Goal: Transaction & Acquisition: Subscribe to service/newsletter

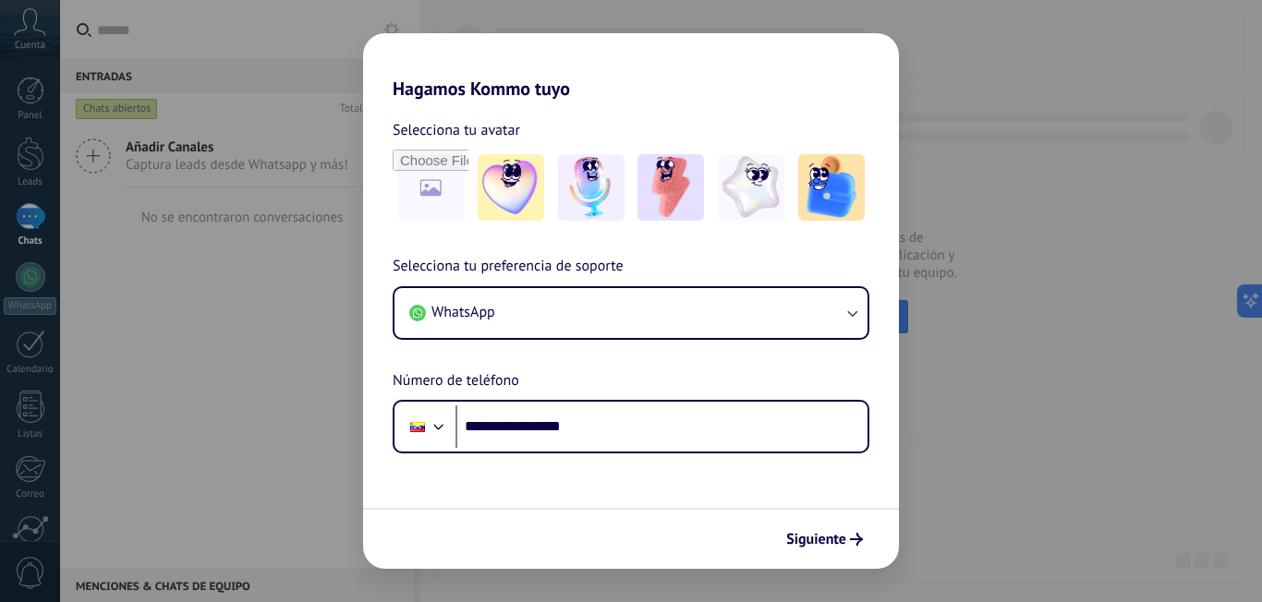
type input "**********"
click at [791, 378] on div "**********" at bounding box center [631, 354] width 536 height 199
click at [663, 198] on img at bounding box center [670, 187] width 66 height 66
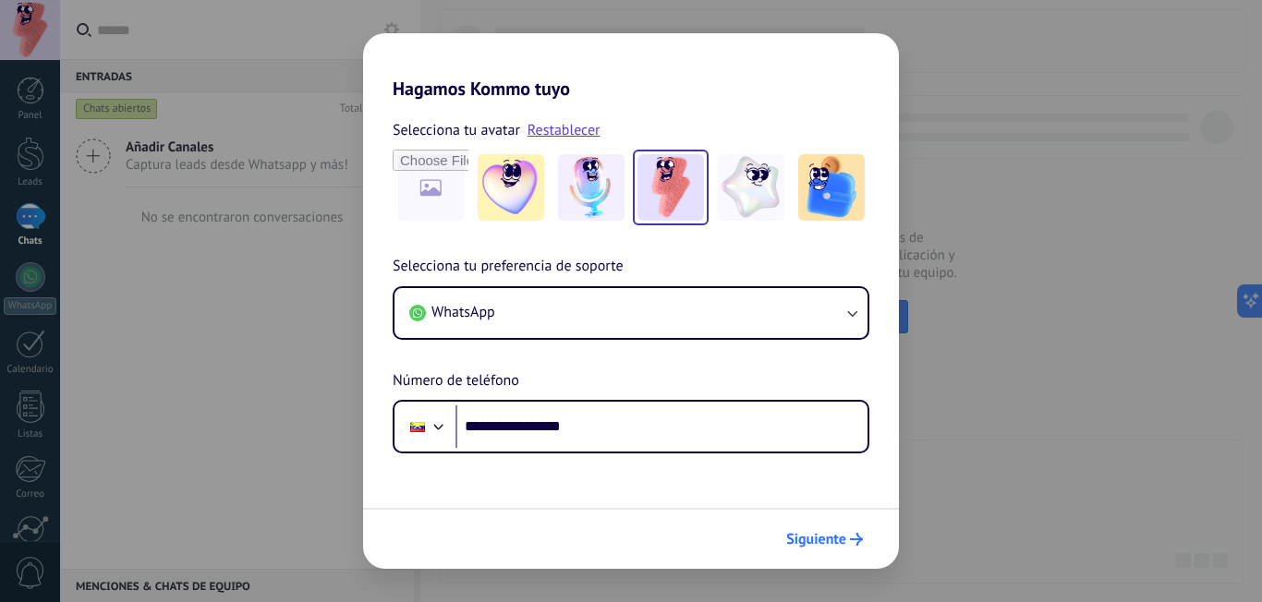
click at [840, 540] on span "Siguiente" at bounding box center [816, 539] width 60 height 13
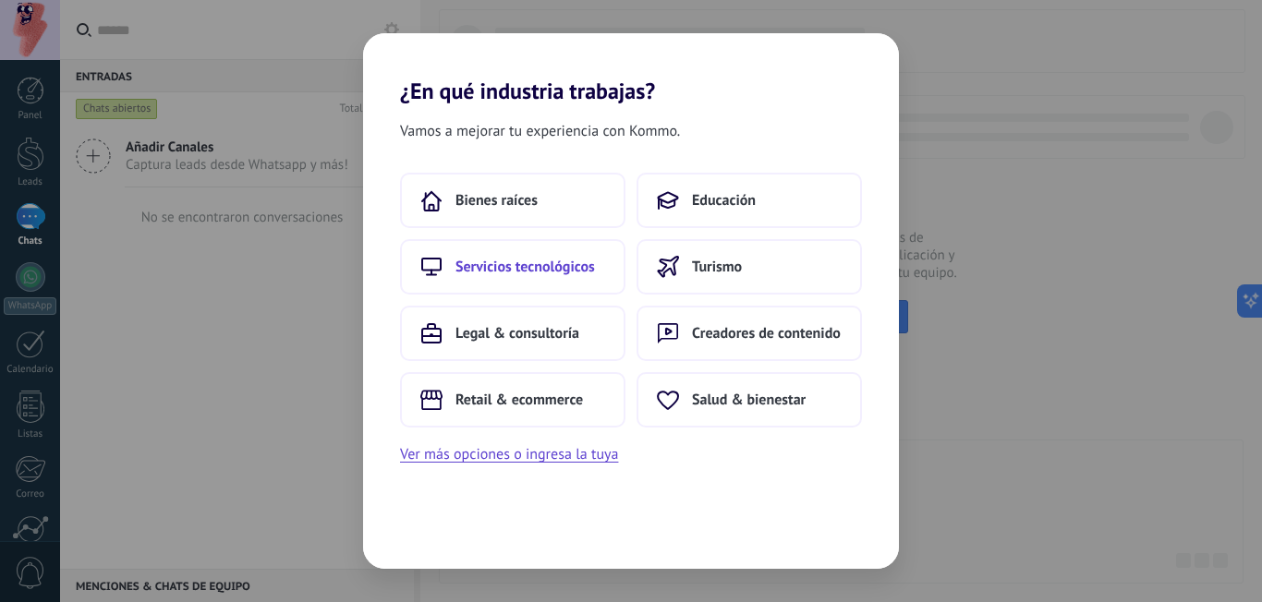
click at [553, 272] on span "Servicios tecnológicos" at bounding box center [524, 267] width 139 height 18
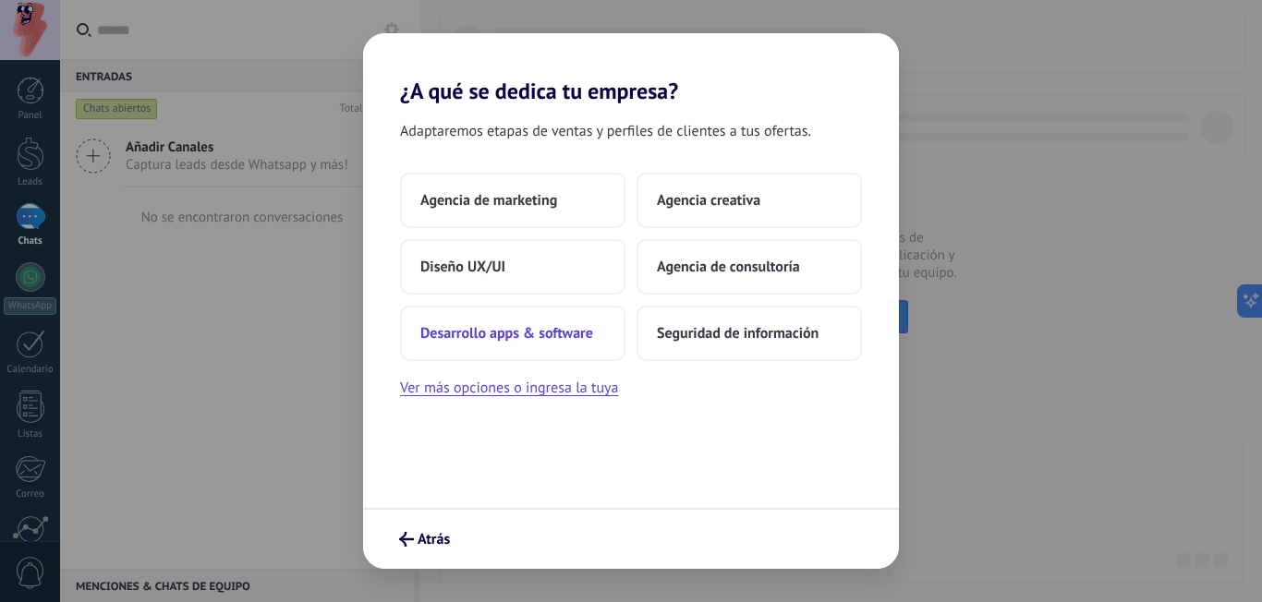
click at [560, 340] on span "Desarrollo apps & software" at bounding box center [506, 333] width 173 height 18
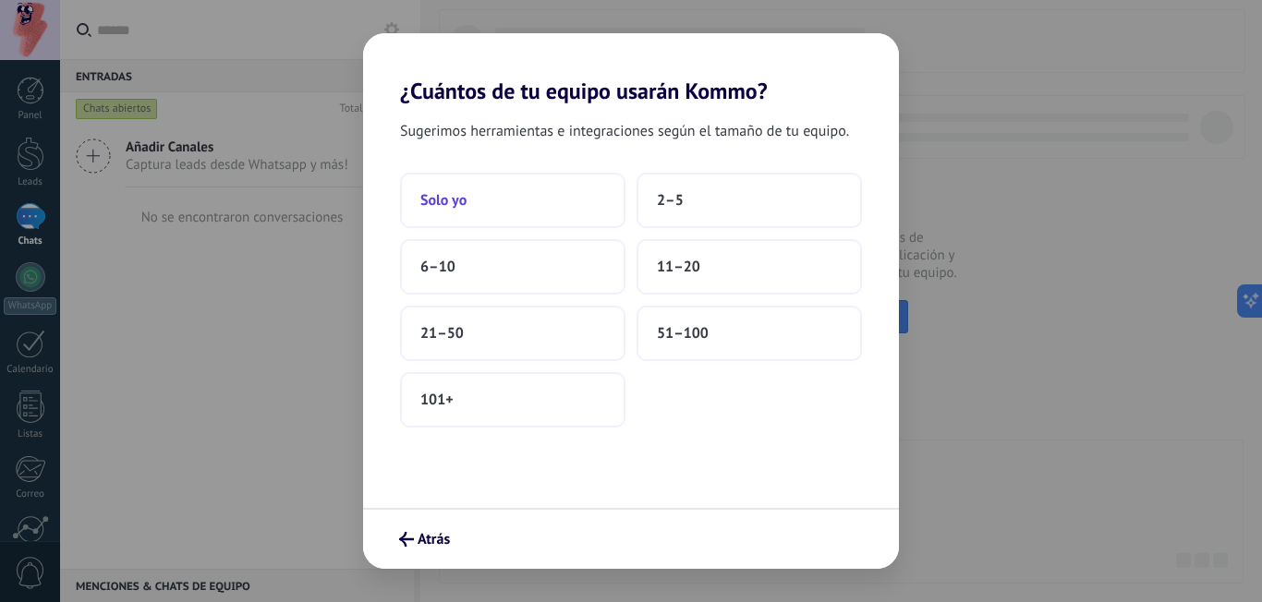
click at [515, 213] on button "Solo yo" at bounding box center [512, 200] width 225 height 55
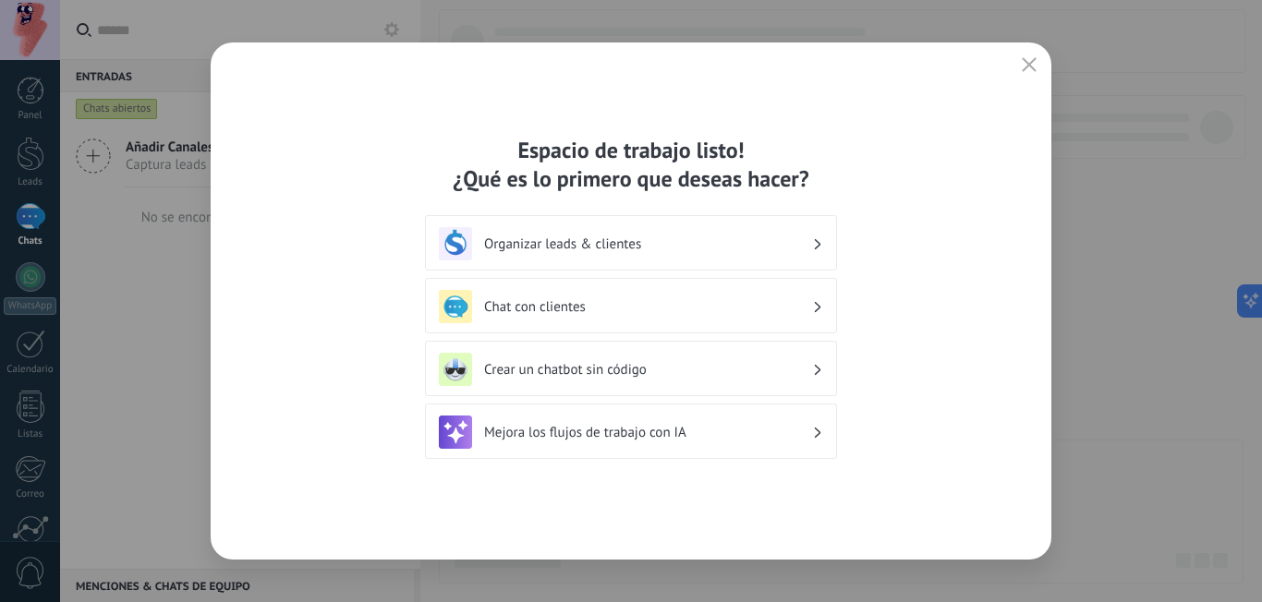
click at [644, 369] on h3 "Crear un chatbot sin código" at bounding box center [648, 370] width 328 height 18
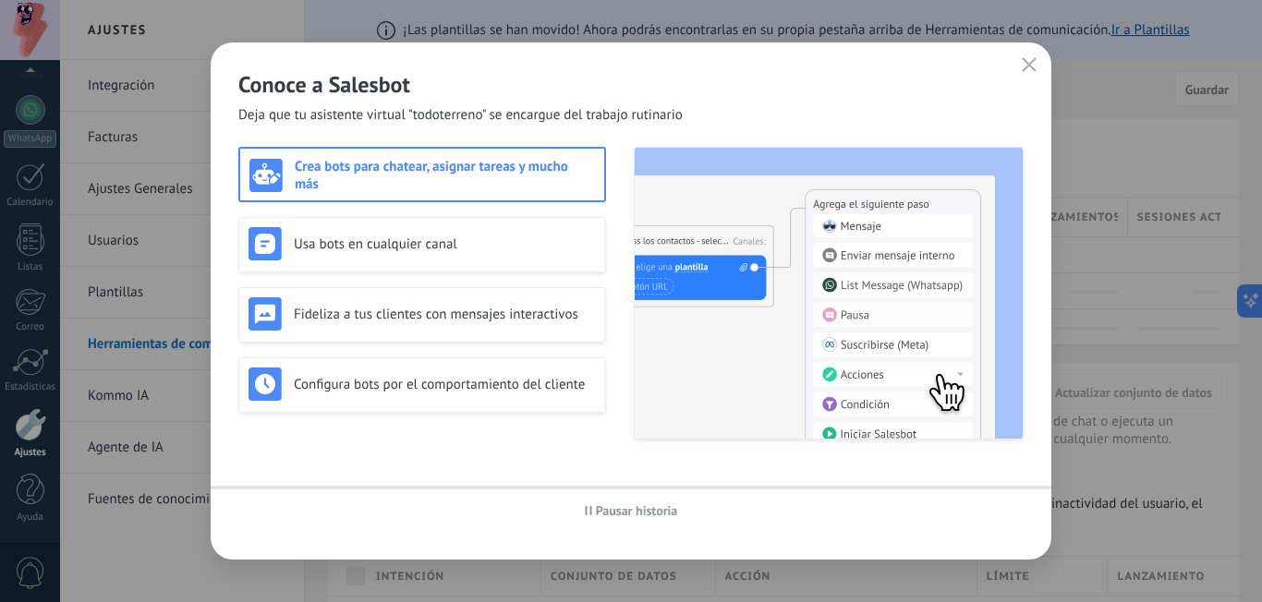
scroll to position [167, 0]
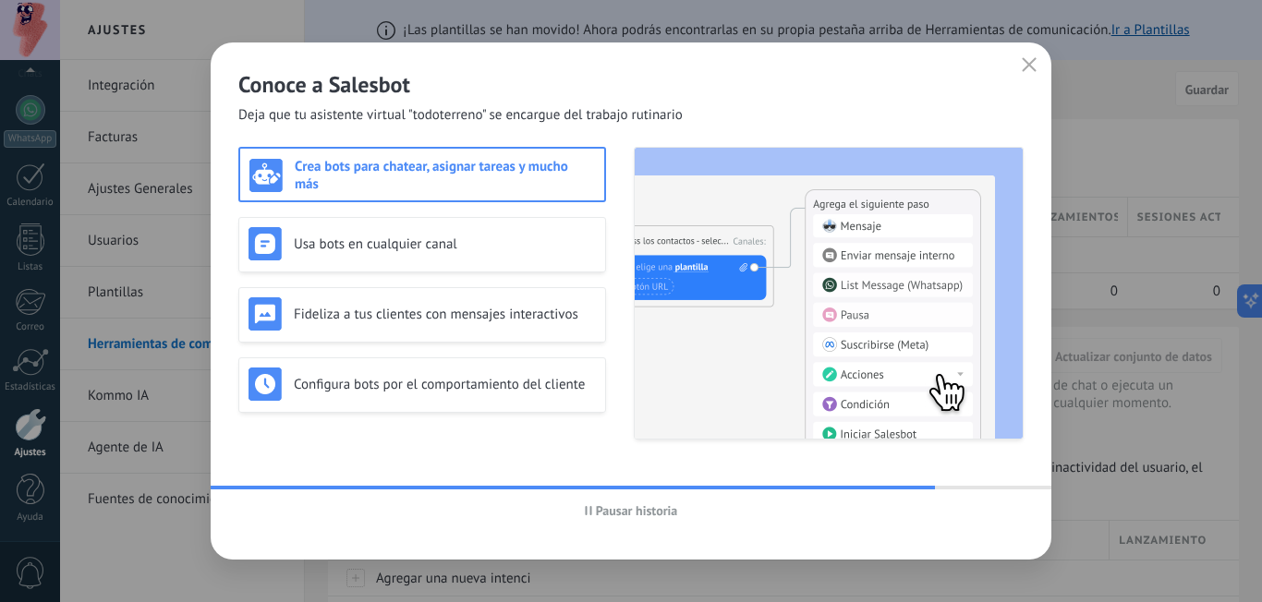
click at [508, 181] on h3 "Crea bots para chatear, asignar tareas y mucho más" at bounding box center [445, 175] width 300 height 35
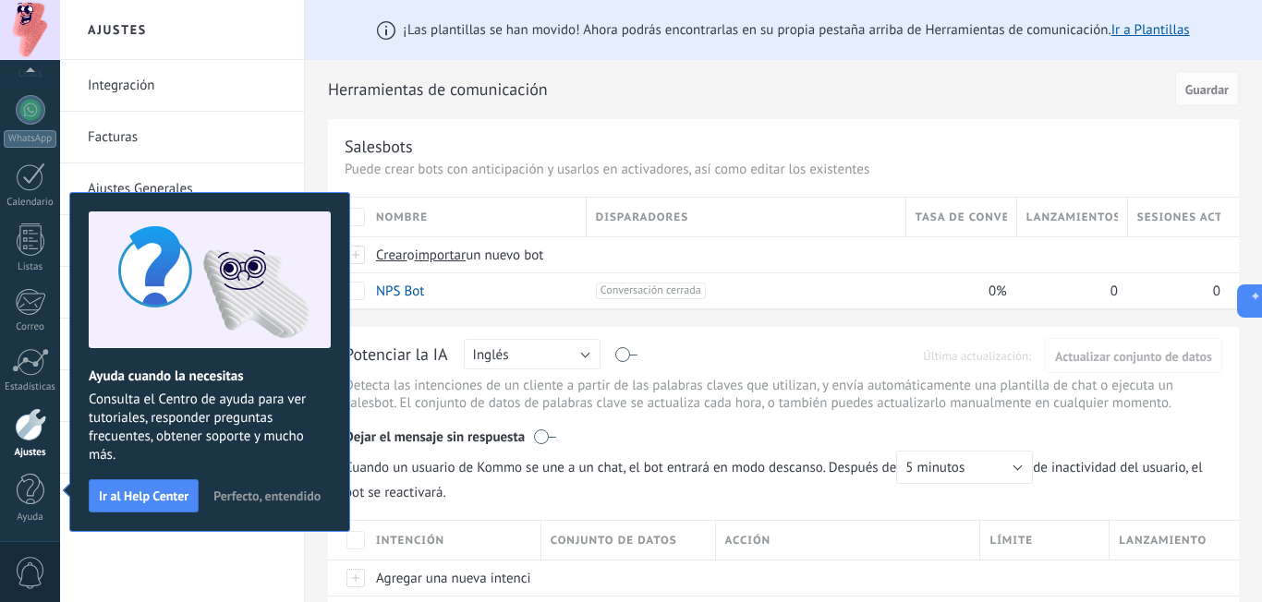
click at [284, 498] on span "Perfecto, entendido" at bounding box center [266, 495] width 107 height 13
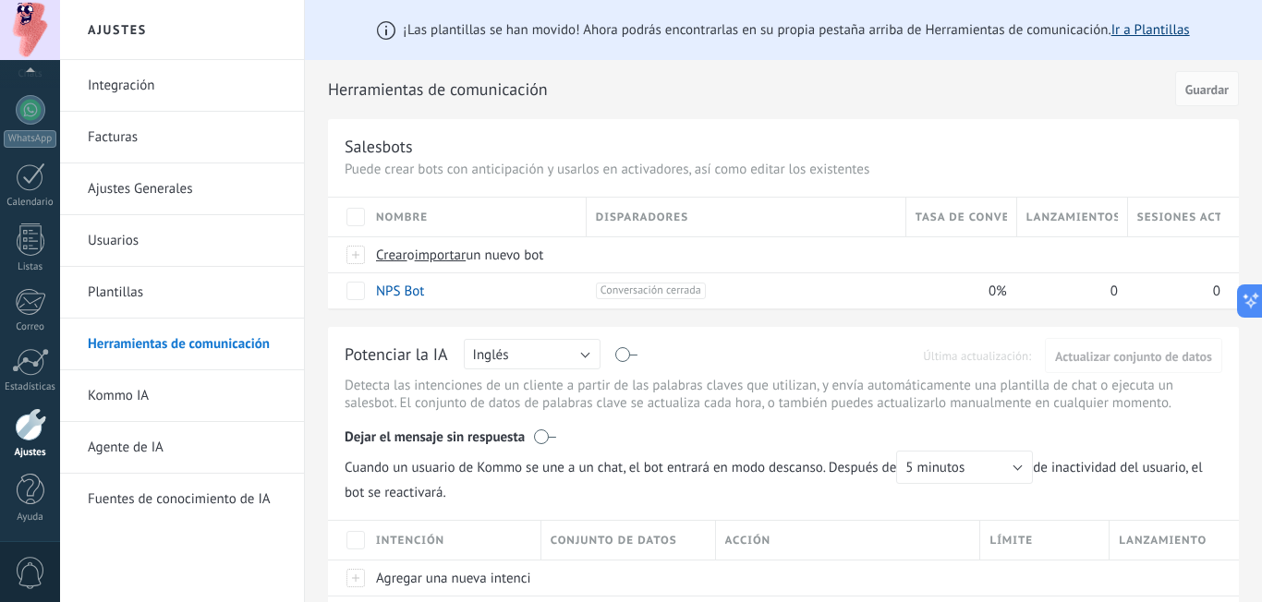
click at [1152, 21] on link "Ir a Plantillas" at bounding box center [1150, 30] width 79 height 18
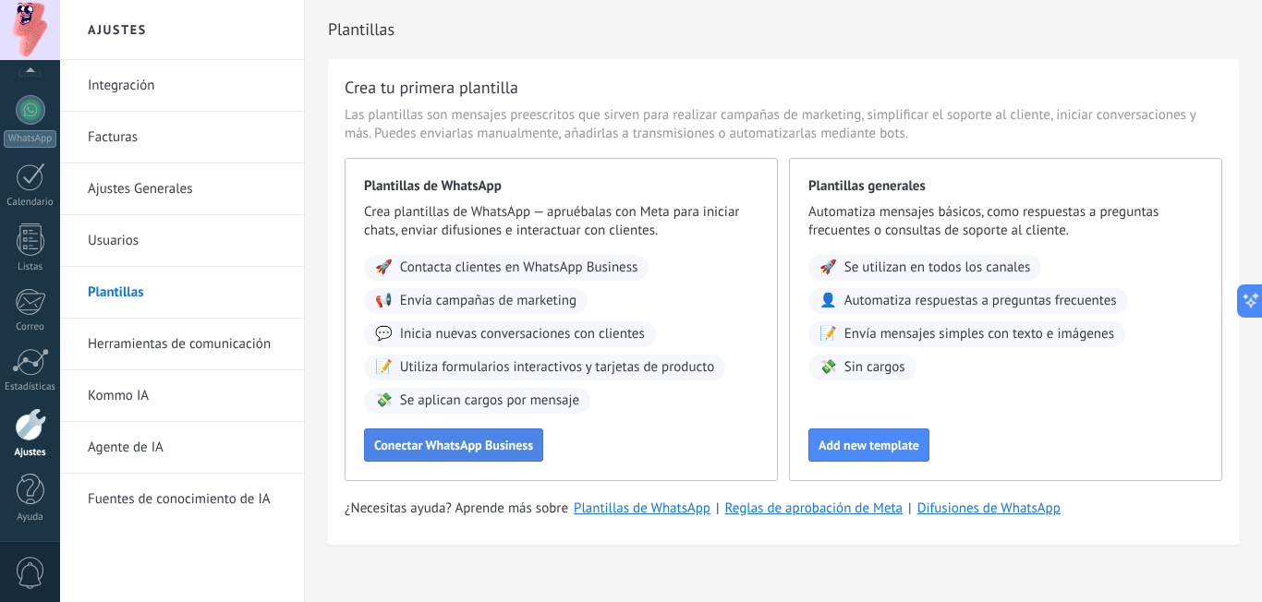
scroll to position [28, 0]
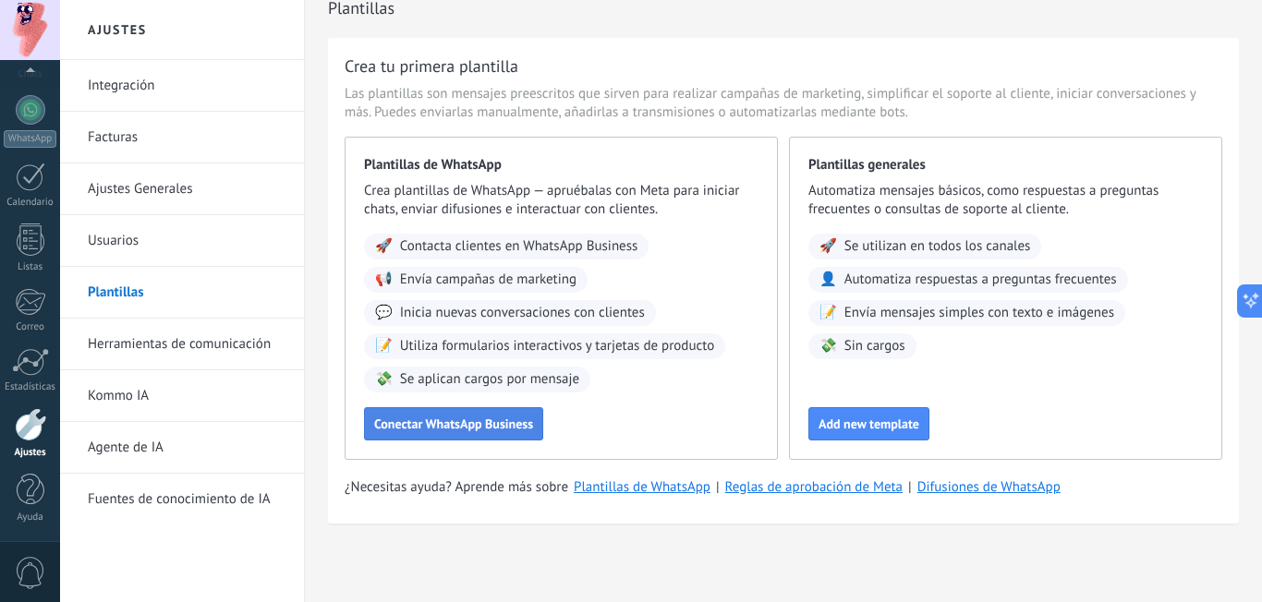
click at [480, 425] on span "Conectar WhatsApp Business" at bounding box center [453, 423] width 159 height 13
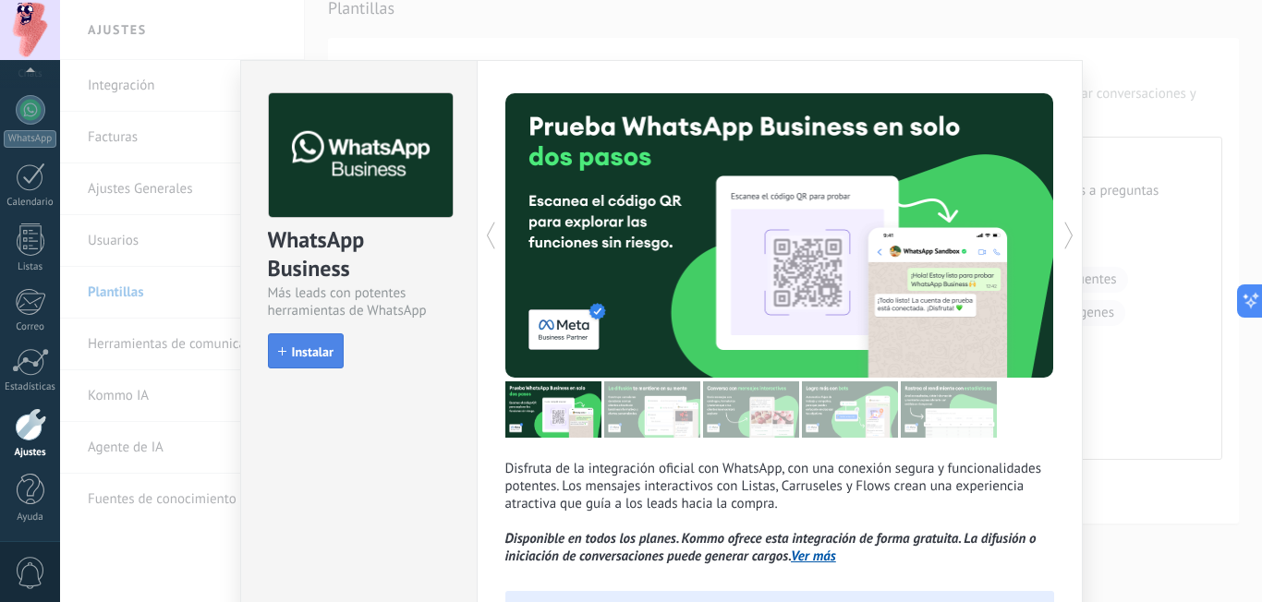
click at [297, 364] on button "Instalar" at bounding box center [306, 350] width 76 height 35
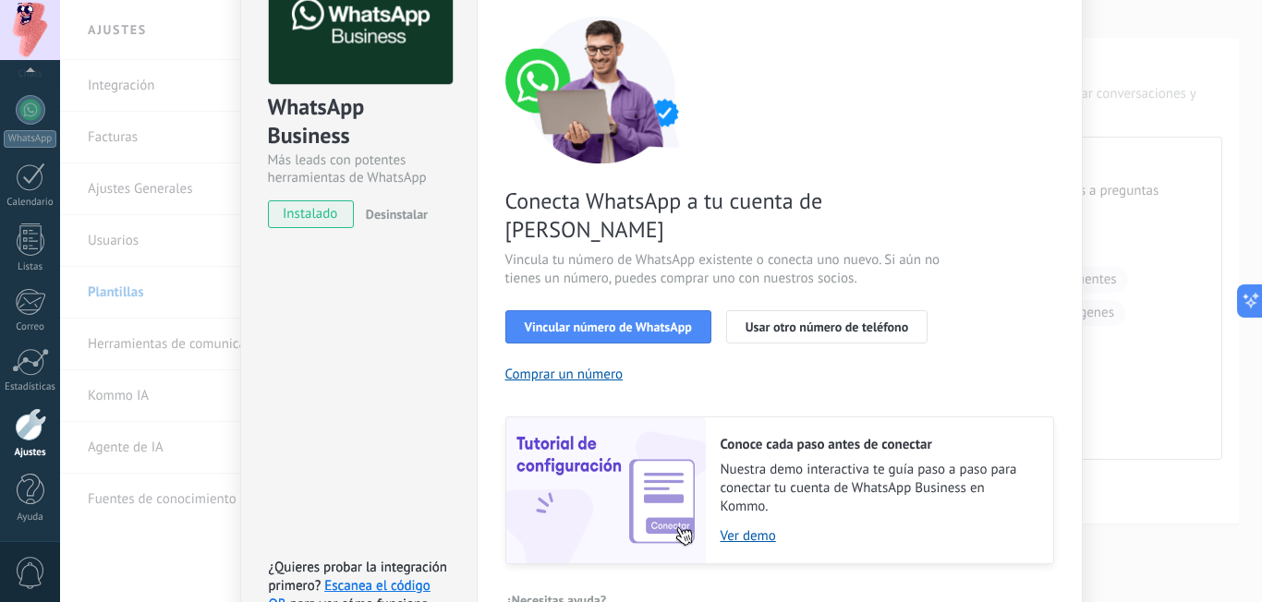
scroll to position [136, 0]
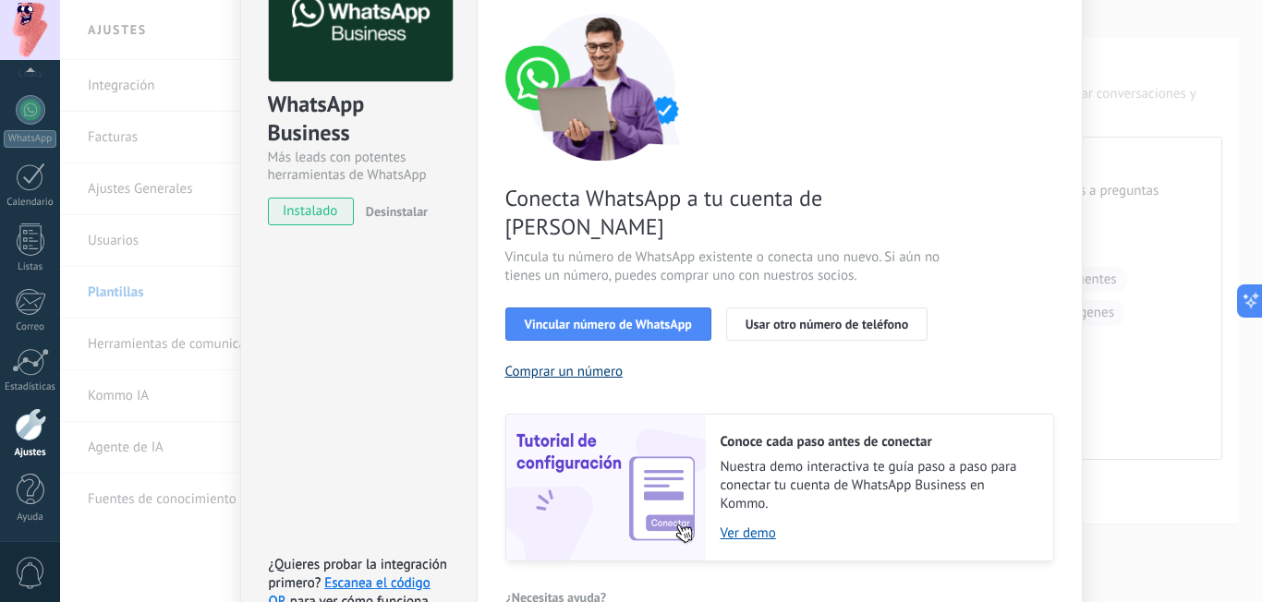
click at [555, 363] on button "Comprar un número" at bounding box center [564, 372] width 118 height 18
click at [599, 318] on span "Vincular número de WhatsApp" at bounding box center [608, 324] width 167 height 13
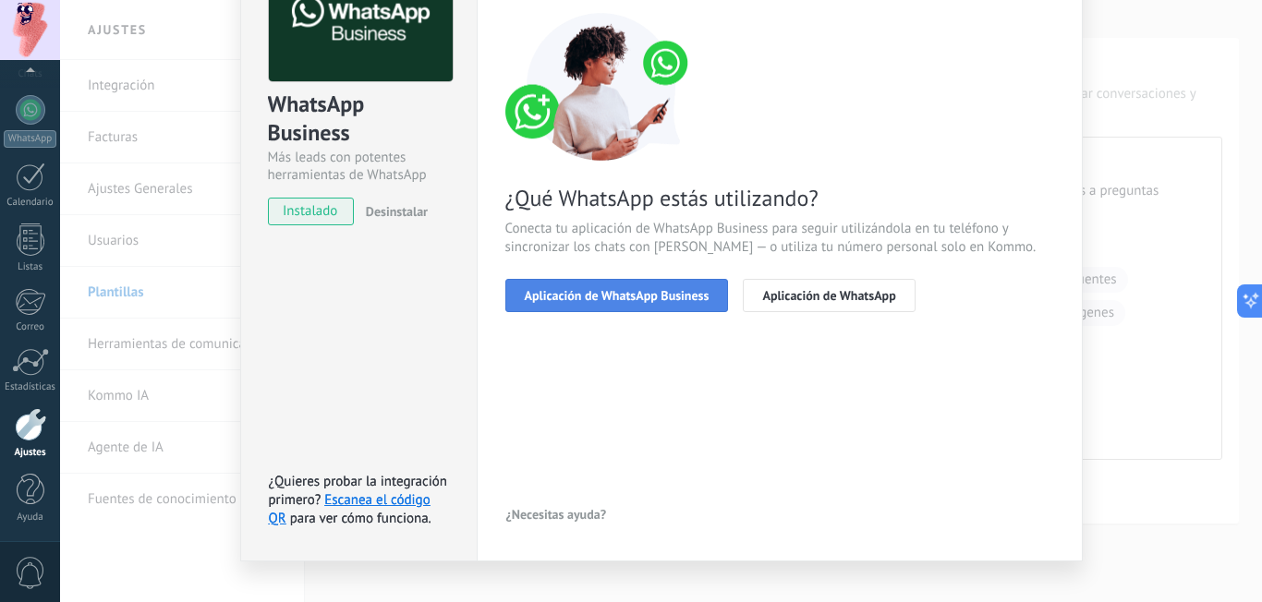
click at [613, 294] on span "Aplicación de WhatsApp Business" at bounding box center [617, 295] width 185 height 13
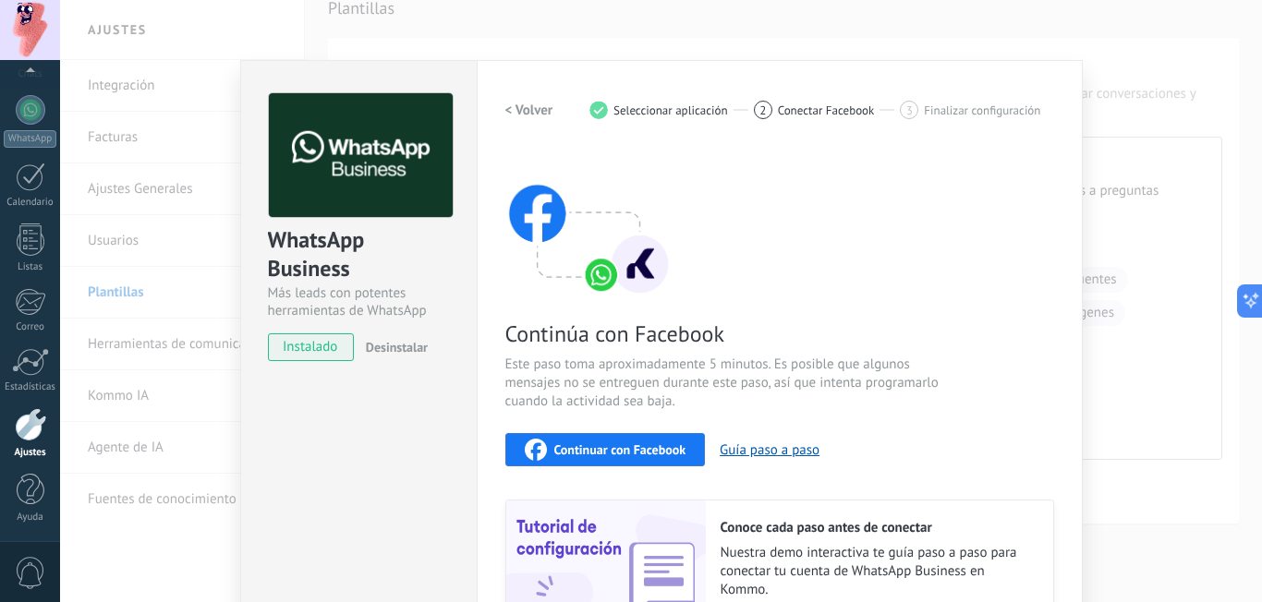
scroll to position [199, 0]
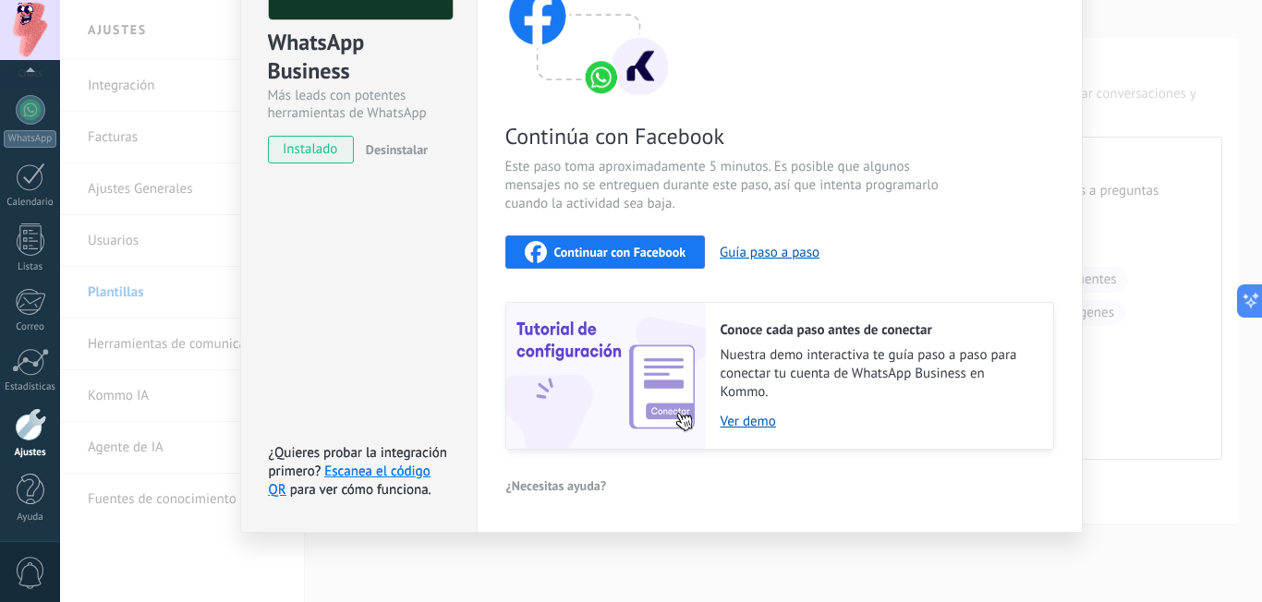
click at [604, 258] on span "Continuar con Facebook" at bounding box center [620, 252] width 132 height 13
click at [600, 257] on span "Continuar con Facebook" at bounding box center [620, 252] width 132 height 13
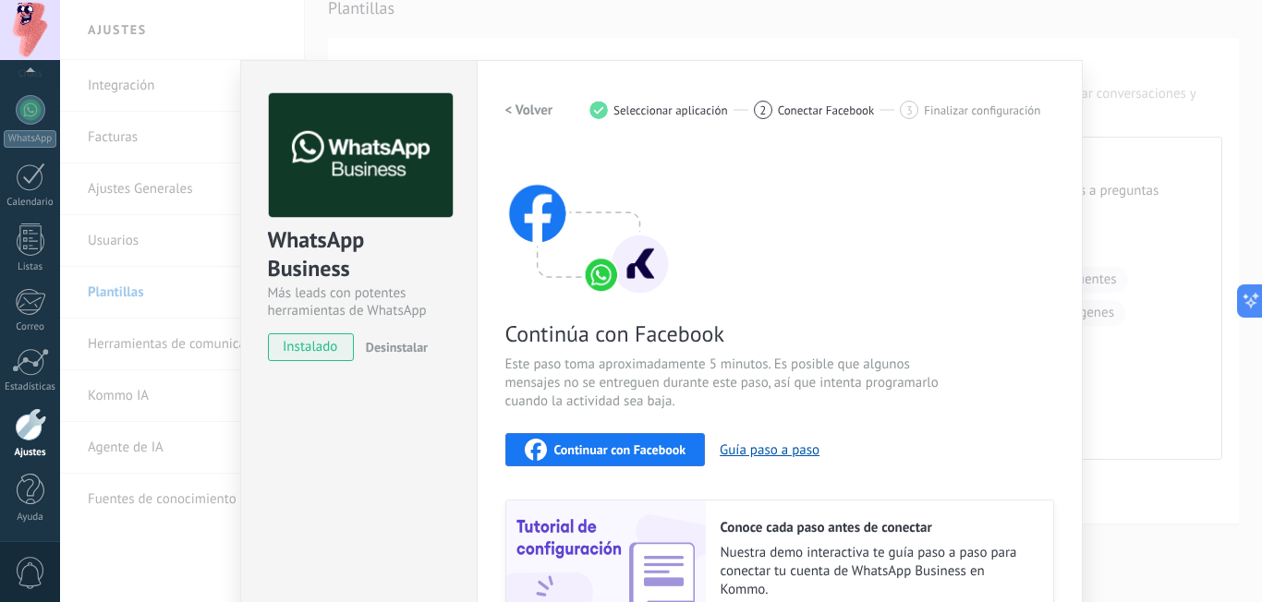
click at [508, 29] on div "WhatsApp Business Más leads con potentes herramientas de WhatsApp instalado Des…" at bounding box center [661, 301] width 1202 height 602
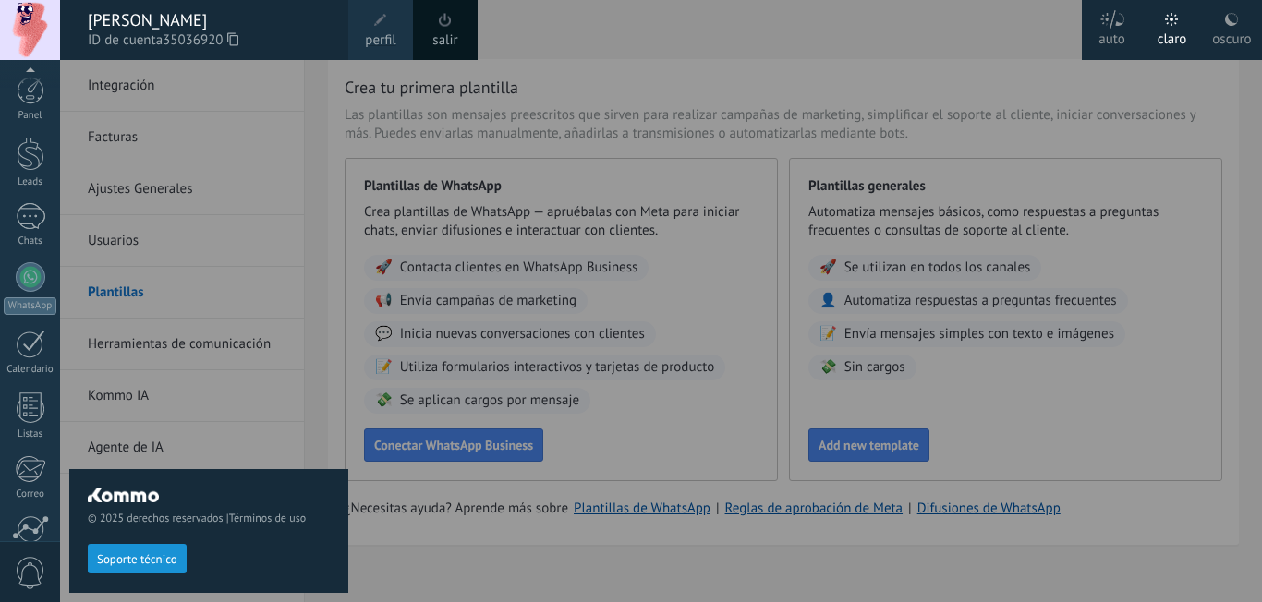
scroll to position [167, 0]
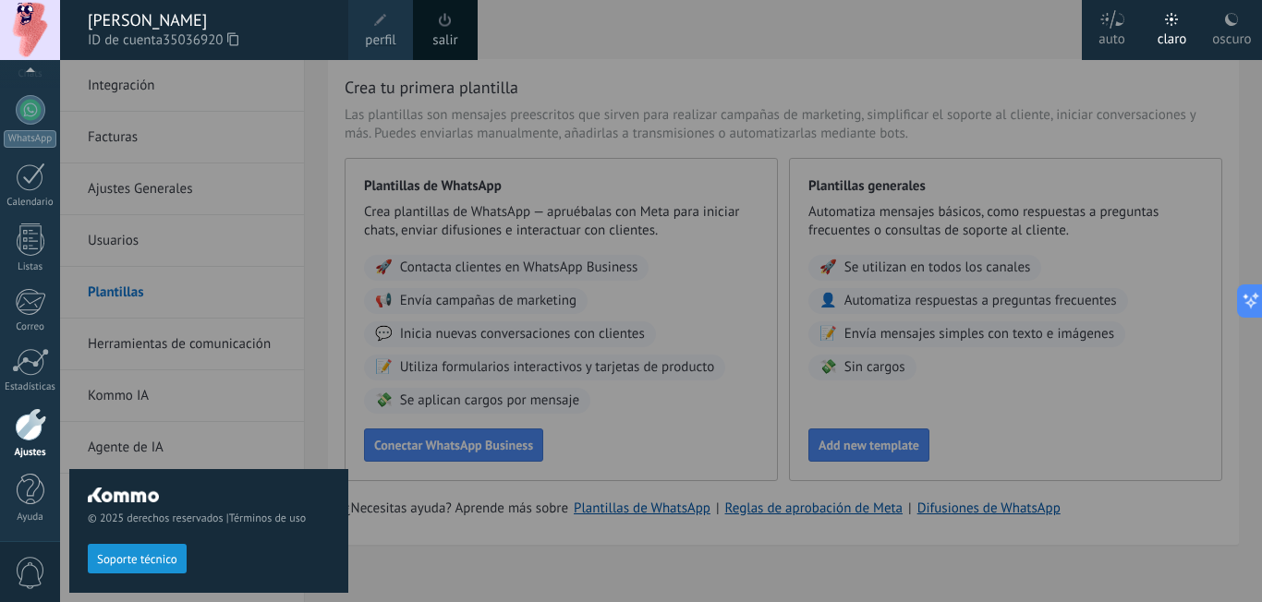
click at [236, 40] on icon at bounding box center [232, 39] width 11 height 14
click at [238, 37] on icon at bounding box center [232, 39] width 11 height 14
